Goal: Task Accomplishment & Management: Manage account settings

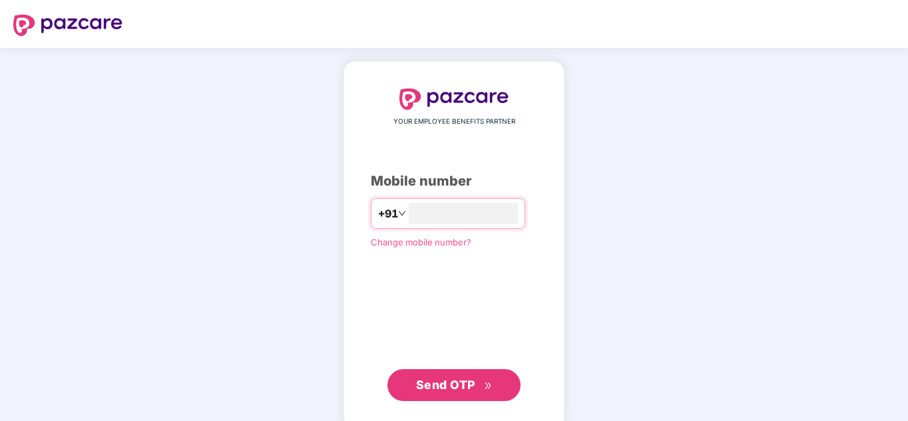
type input "**********"
click at [478, 392] on span "Send OTP" at bounding box center [454, 385] width 77 height 19
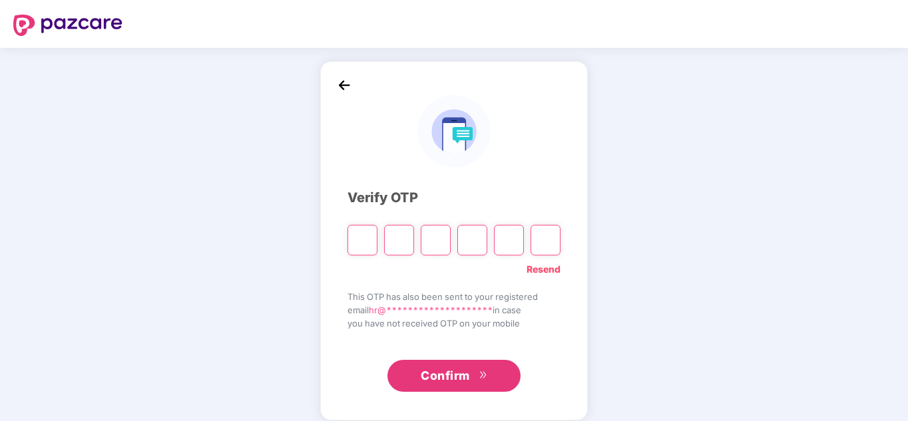
click at [350, 90] on img at bounding box center [344, 85] width 20 height 20
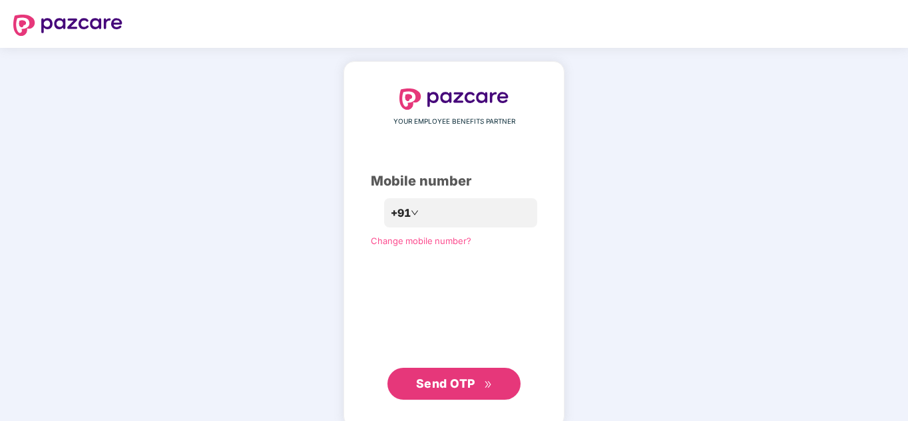
click at [452, 386] on span "Send OTP" at bounding box center [445, 384] width 59 height 14
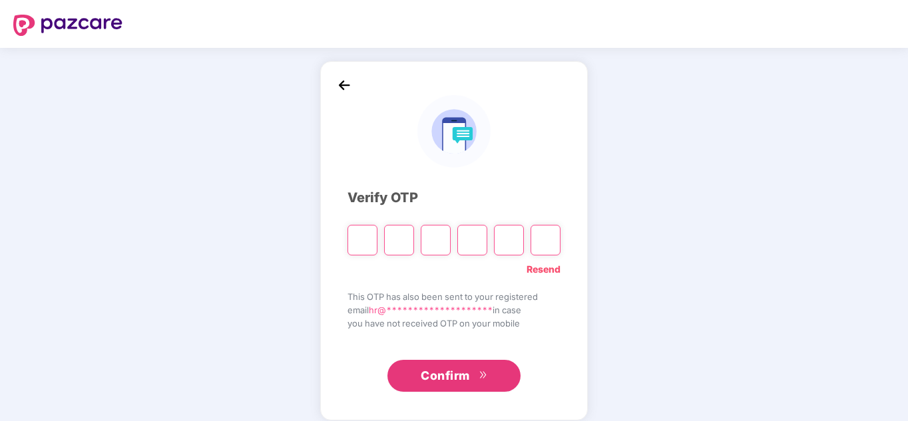
paste input "*"
type input "*"
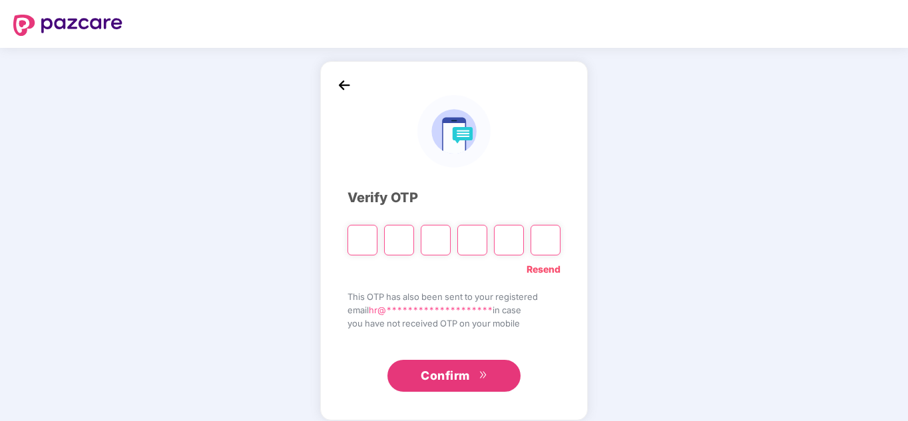
type input "*"
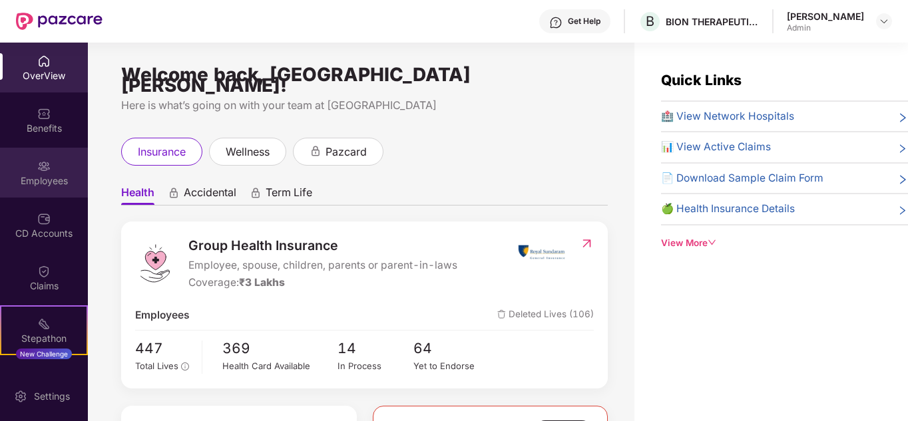
click at [46, 184] on div "Employees" at bounding box center [44, 180] width 88 height 13
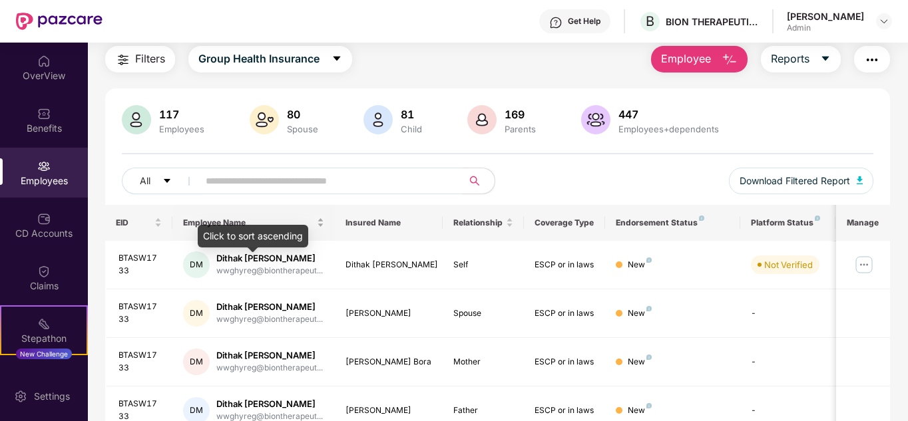
scroll to position [67, 0]
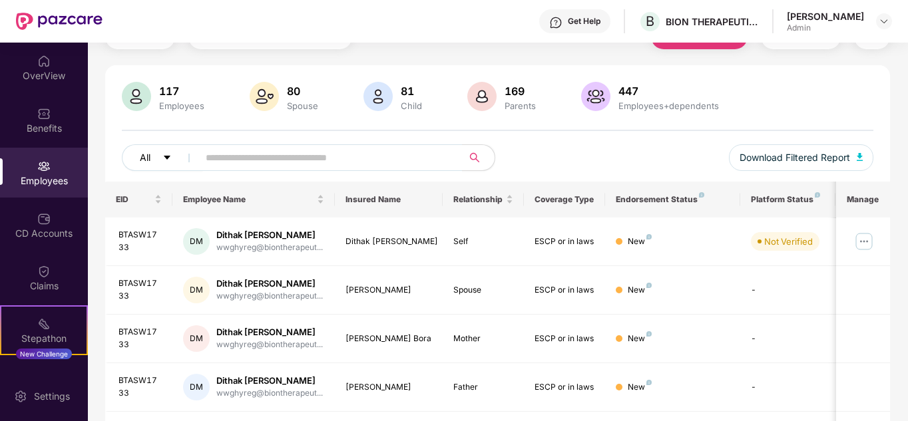
click at [176, 158] on button "All" at bounding box center [162, 157] width 81 height 27
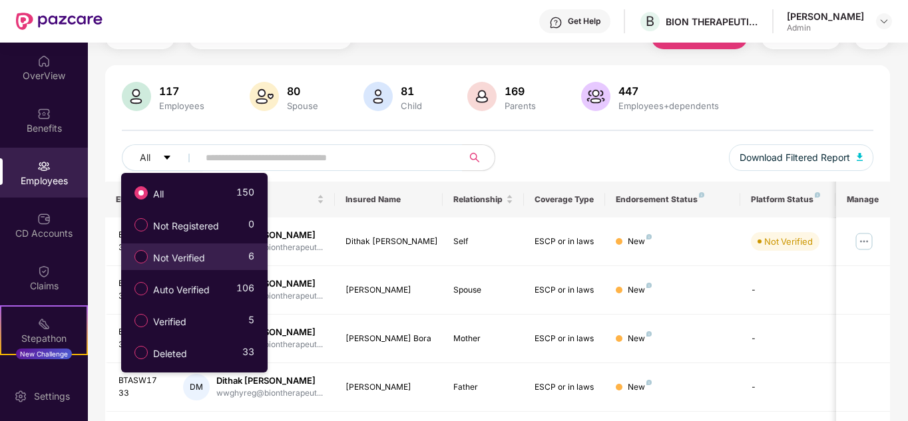
click at [232, 260] on div "Not Verified 6" at bounding box center [191, 257] width 126 height 23
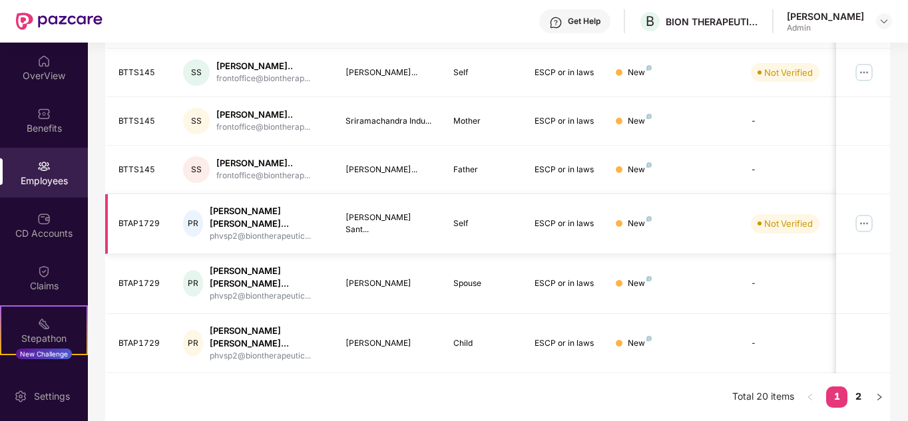
scroll to position [464, 0]
click at [856, 399] on link "2" at bounding box center [857, 397] width 21 height 20
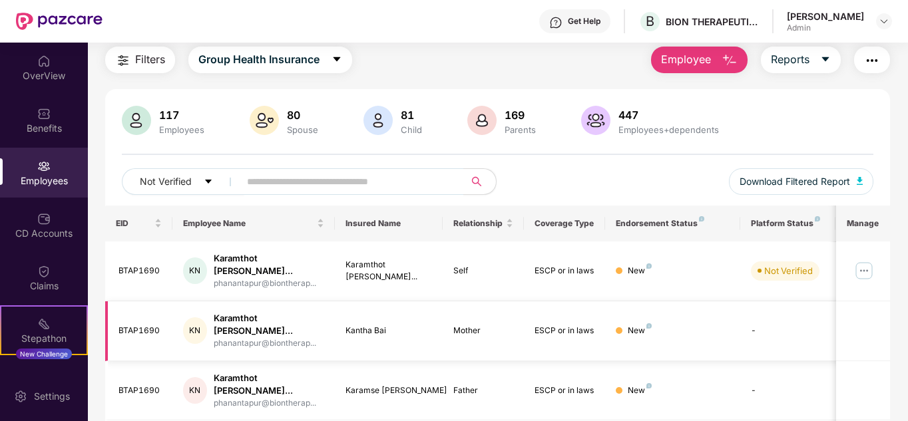
scroll to position [31, 0]
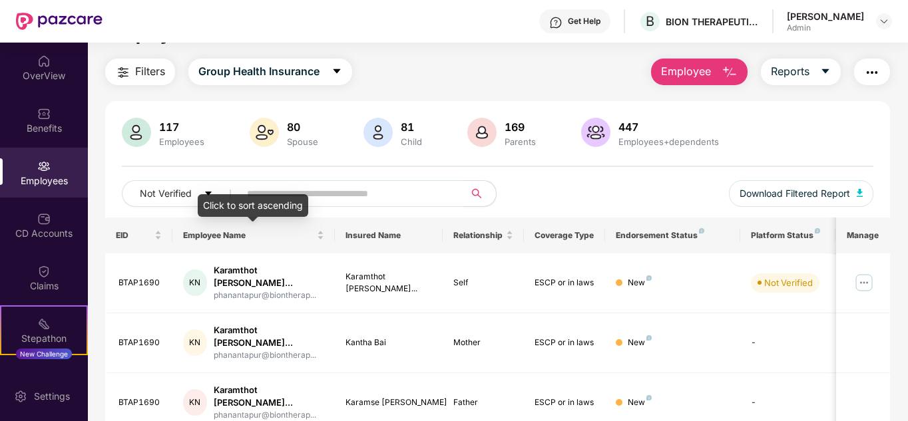
click at [198, 196] on div "Click to sort ascending" at bounding box center [253, 205] width 110 height 23
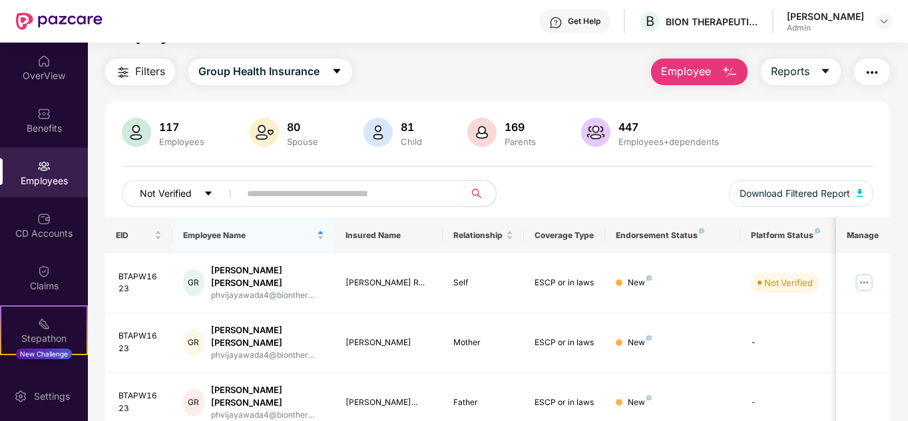
click at [185, 194] on span "Not Verified" at bounding box center [166, 193] width 52 height 15
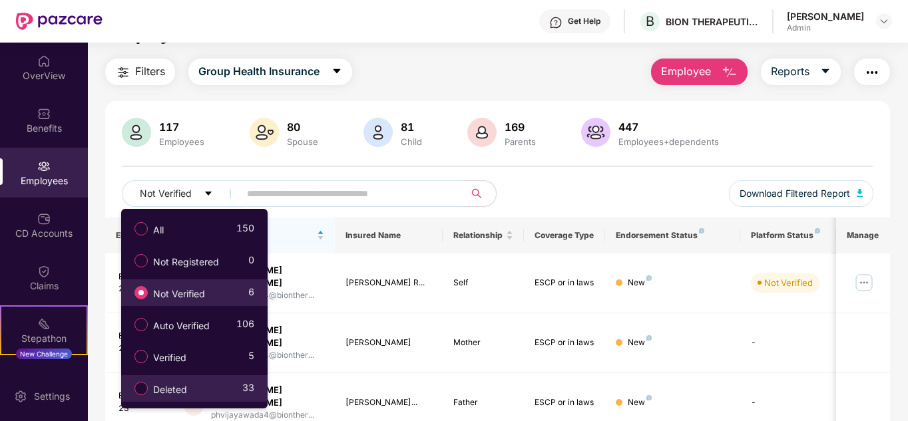
click at [222, 388] on div "Deleted 33" at bounding box center [191, 388] width 126 height 23
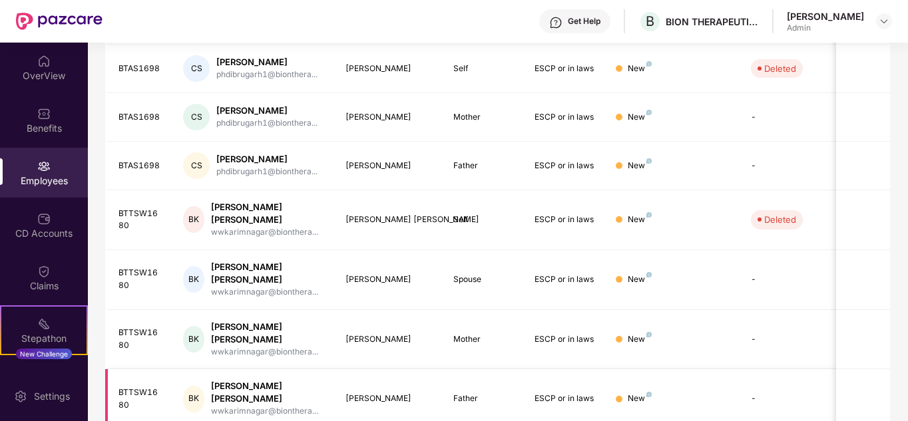
scroll to position [397, 0]
